Goal: Complete application form

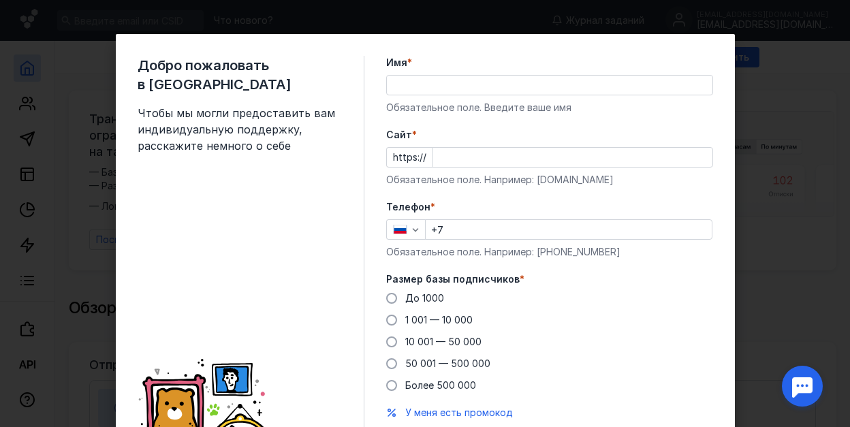
click at [419, 85] on input "Имя *" at bounding box center [549, 85] width 325 height 19
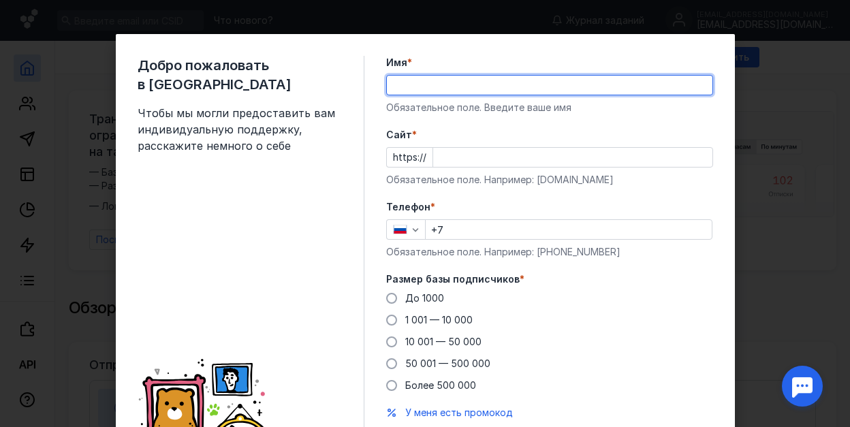
type input "[PERSON_NAME]"
type input "[PHONE_NUMBER]"
drag, startPoint x: 440, startPoint y: 86, endPoint x: 579, endPoint y: 88, distance: 138.9
click at [579, 88] on input "[PERSON_NAME]" at bounding box center [549, 85] width 325 height 19
type input "[PERSON_NAME]"
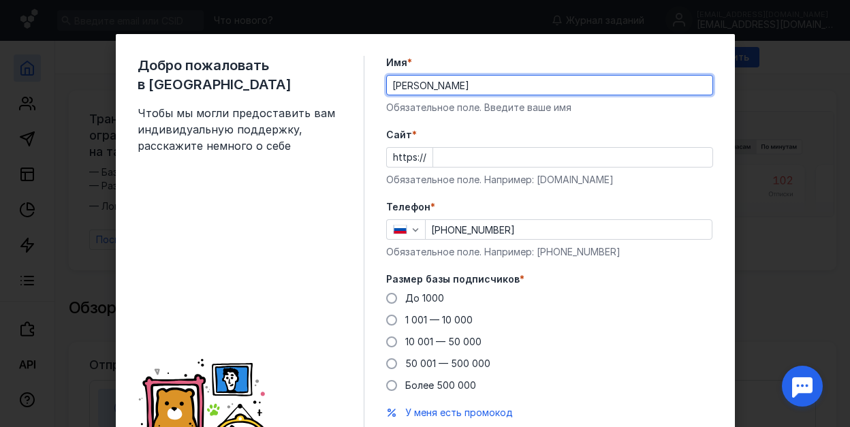
click at [457, 155] on input "Cайт *" at bounding box center [572, 157] width 279 height 19
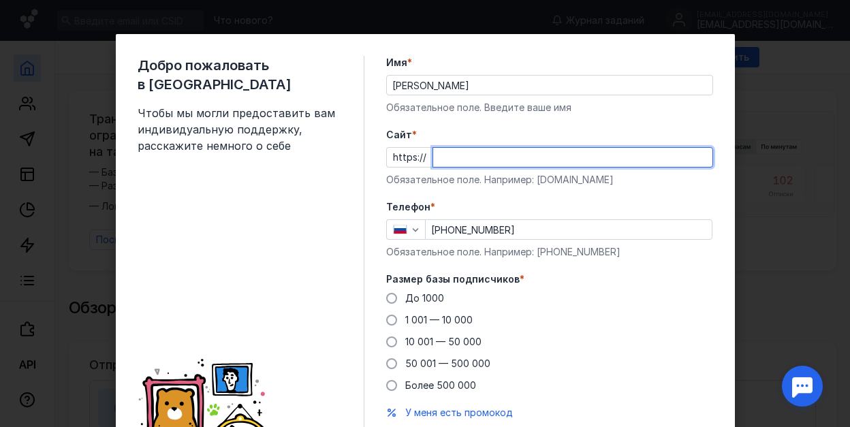
click at [456, 155] on input "Cайт *" at bounding box center [572, 157] width 279 height 19
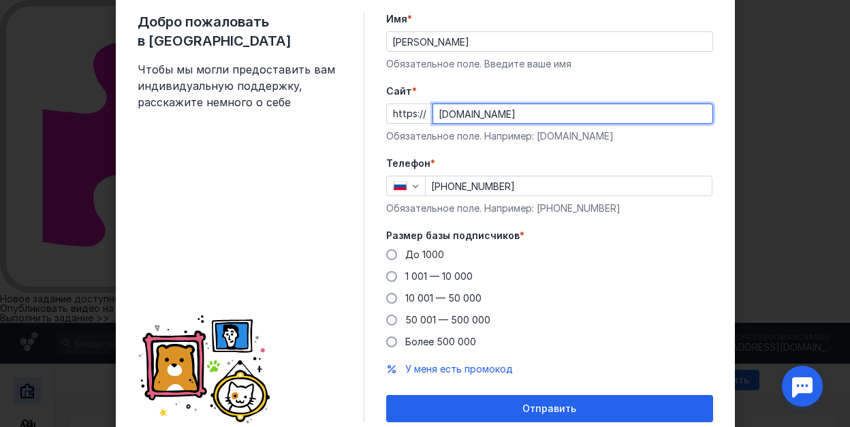
scroll to position [45, 0]
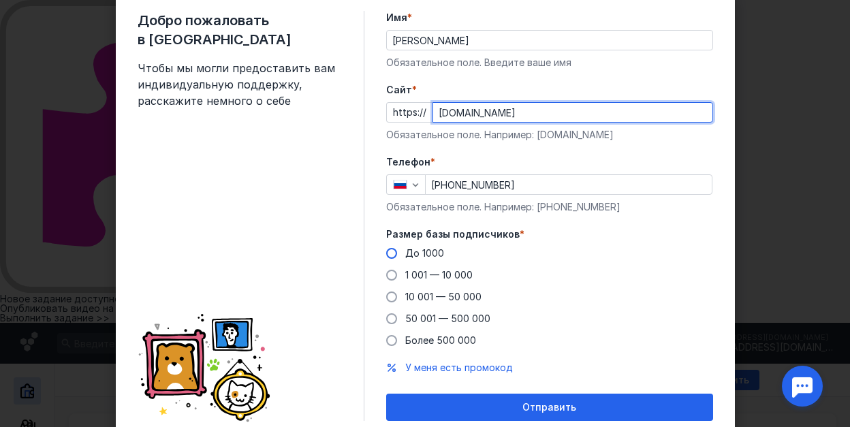
type input "[DOMAIN_NAME]"
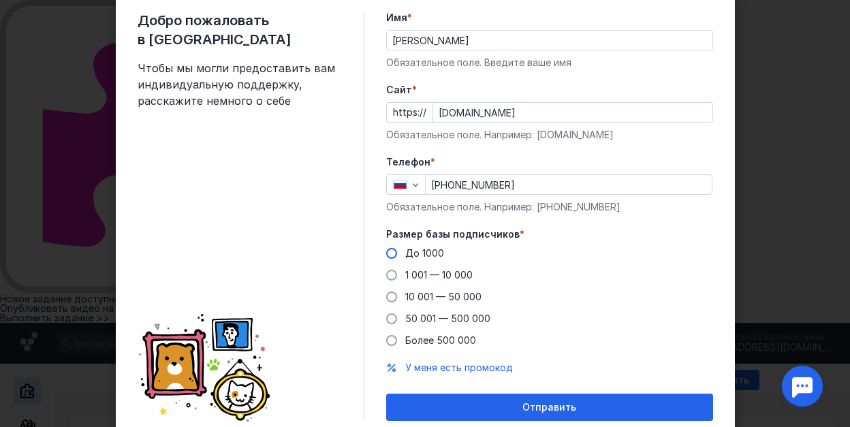
click at [386, 252] on span at bounding box center [391, 253] width 11 height 11
click at [0, 0] on input "До 1000" at bounding box center [0, 0] width 0 height 0
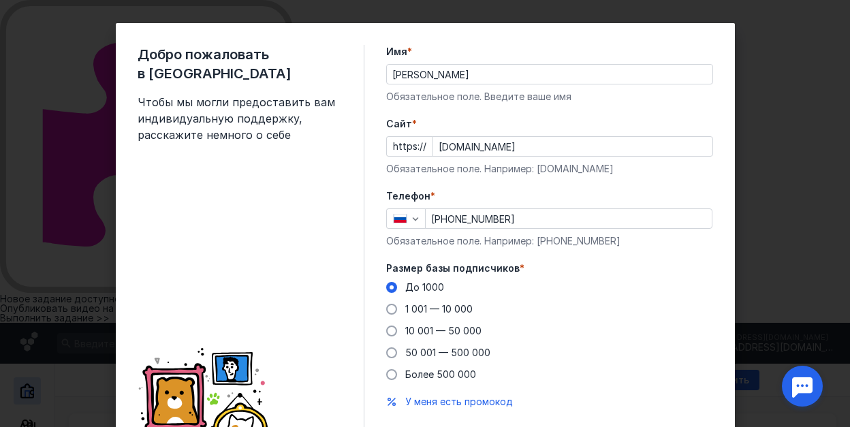
scroll to position [0, 0]
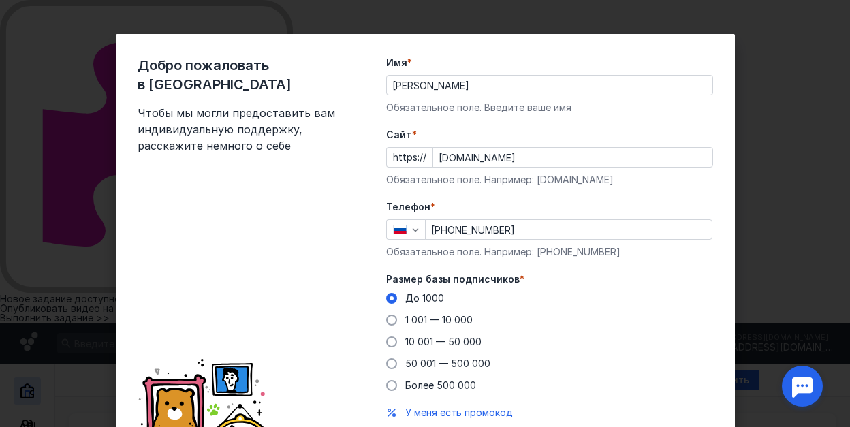
click at [293, 323] on div at bounding box center [146, 323] width 293 height 0
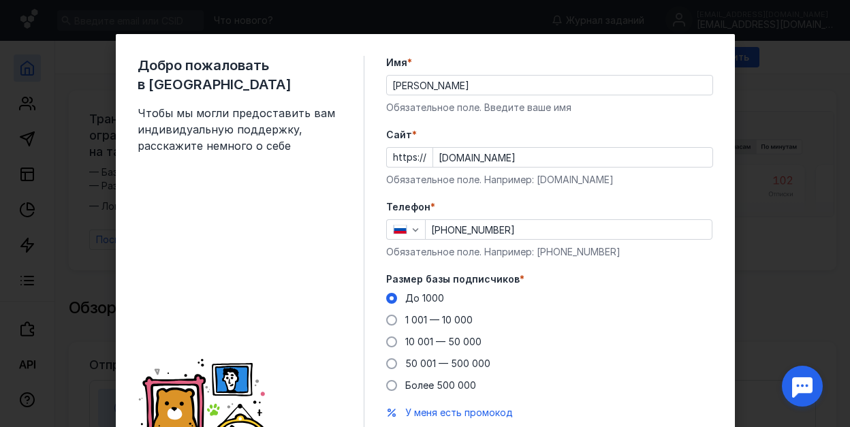
click at [221, 197] on div "Добро пожаловать в Sendsay Чтобы мы могли предоставить вам индивидуальную подде…" at bounding box center [251, 261] width 227 height 410
click at [291, 131] on span "Чтобы мы могли предоставить вам индивидуальную поддержку, расскажите немного о …" at bounding box center [240, 129] width 204 height 49
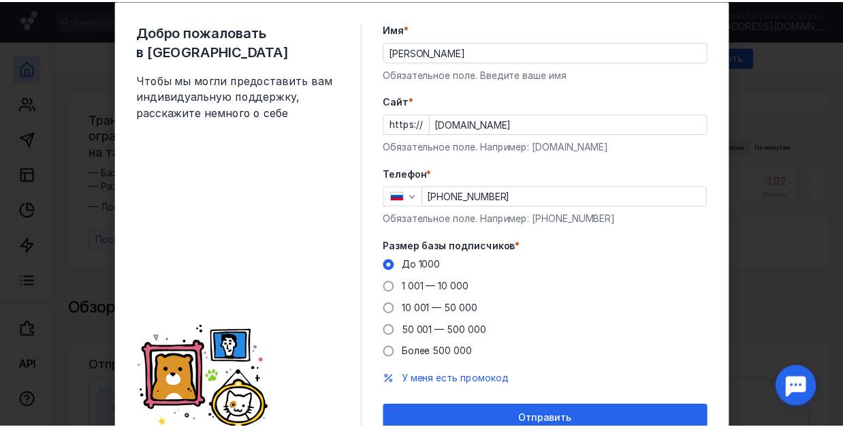
scroll to position [95, 0]
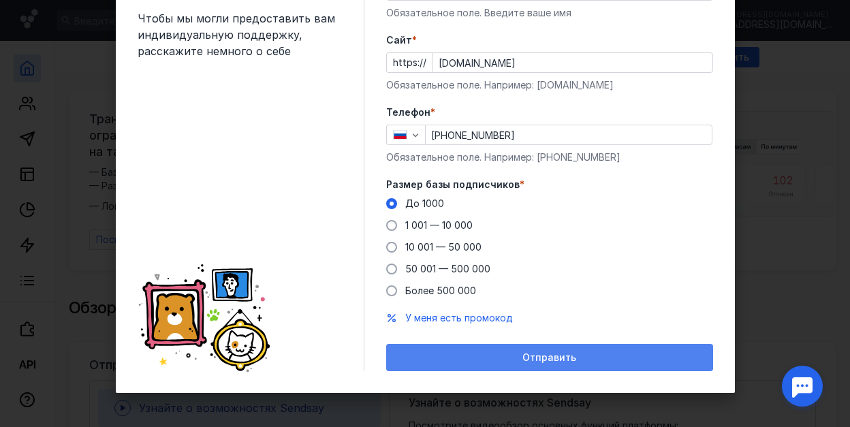
click at [549, 357] on span "Отправить" at bounding box center [549, 358] width 54 height 12
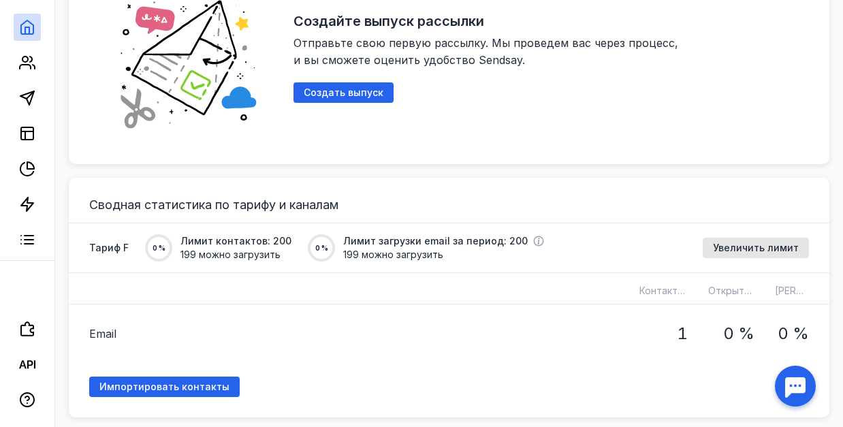
scroll to position [953, 0]
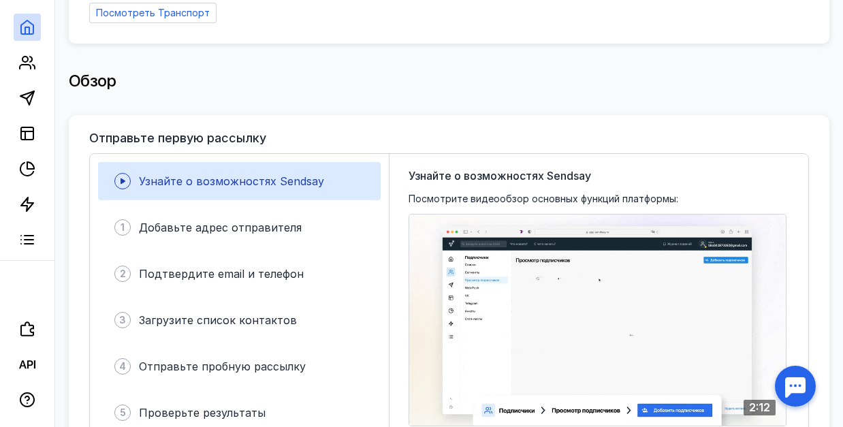
scroll to position [0, 0]
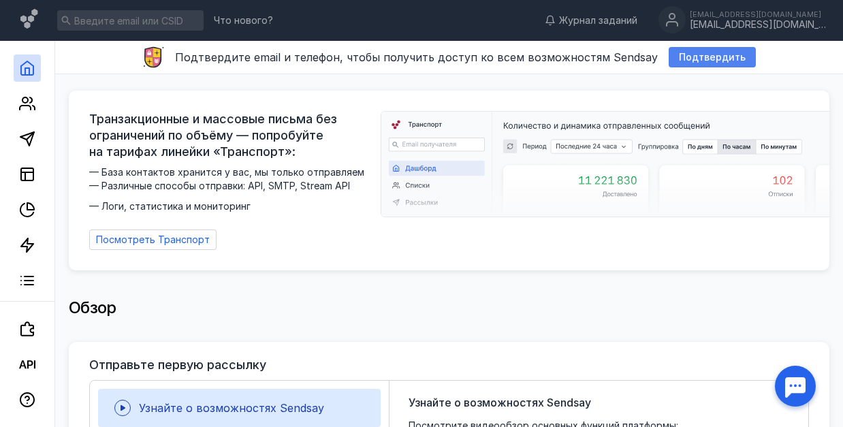
click at [704, 57] on span "Подтвердить" at bounding box center [712, 58] width 67 height 12
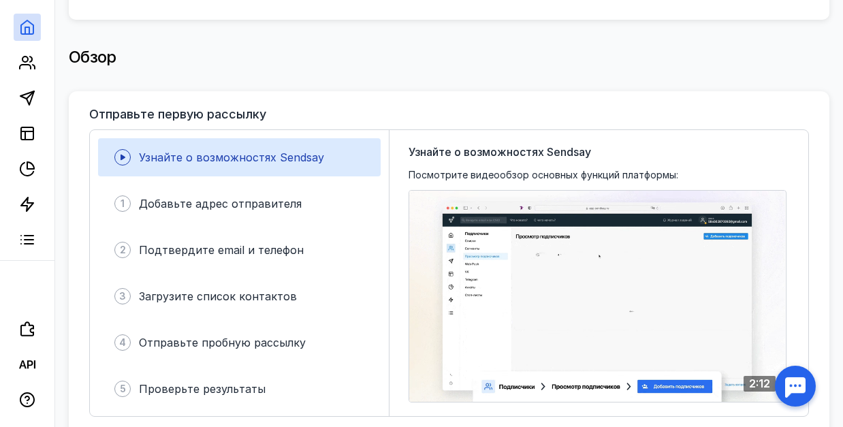
scroll to position [272, 0]
